Goal: Information Seeking & Learning: Learn about a topic

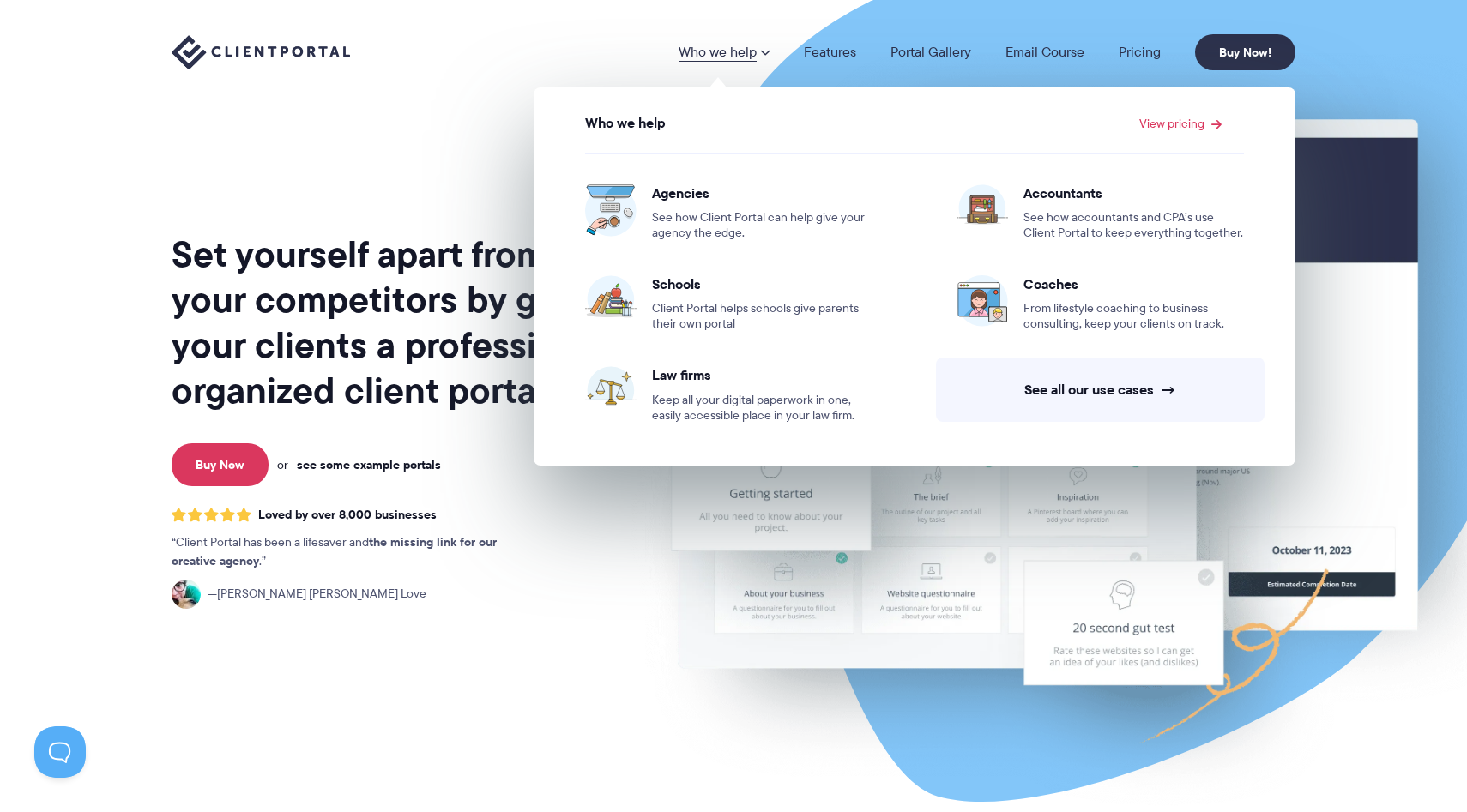
click at [552, 583] on div "Loved by over 8,000 businesses Client Portal has been a lifesaver and the missi…" at bounding box center [397, 559] width 449 height 101
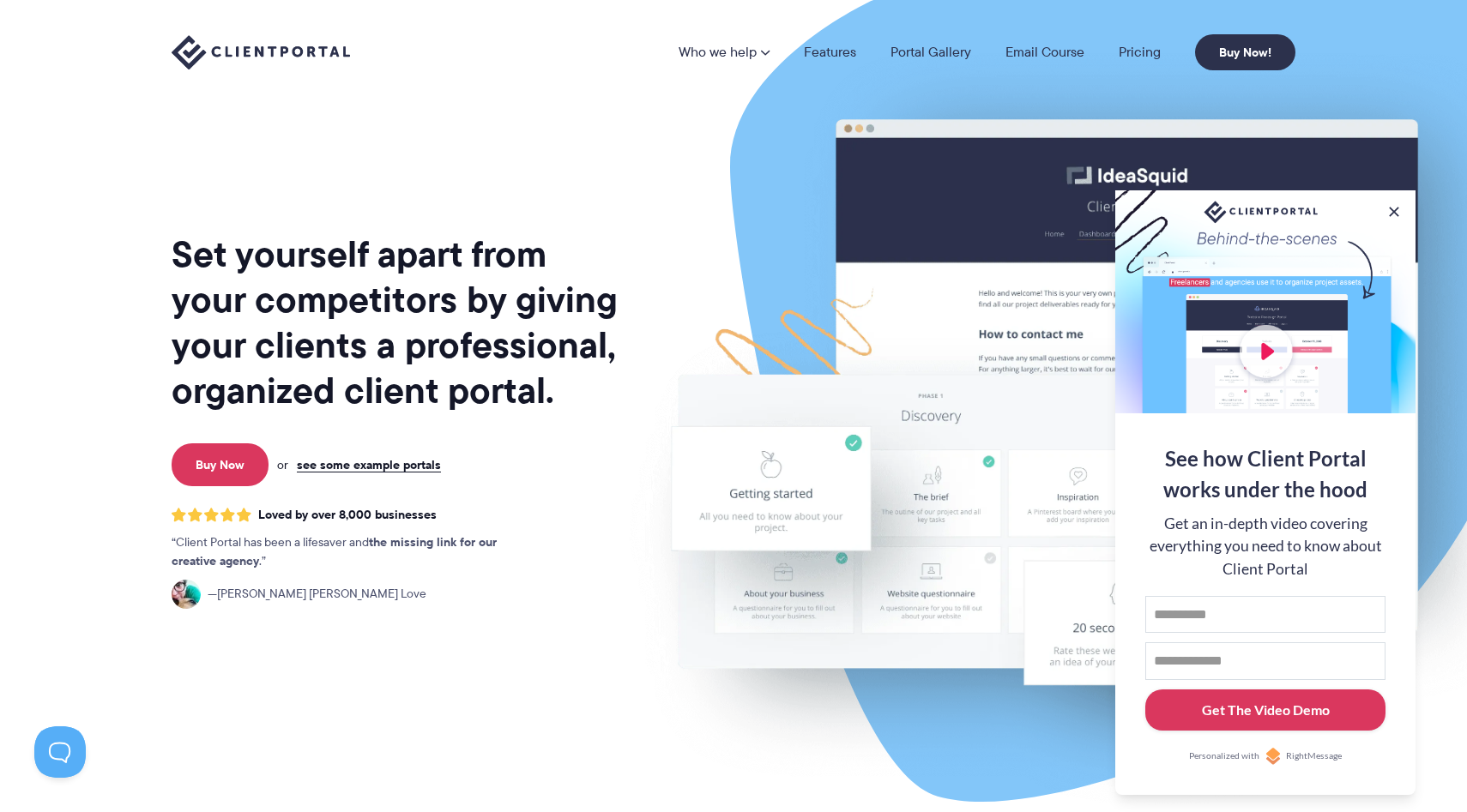
click at [1258, 715] on div "Get The Video Demo" at bounding box center [1265, 710] width 128 height 21
click at [1268, 340] on div at bounding box center [1266, 301] width 301 height 223
click at [1395, 205] on button at bounding box center [1394, 212] width 21 height 21
